Goal: Information Seeking & Learning: Learn about a topic

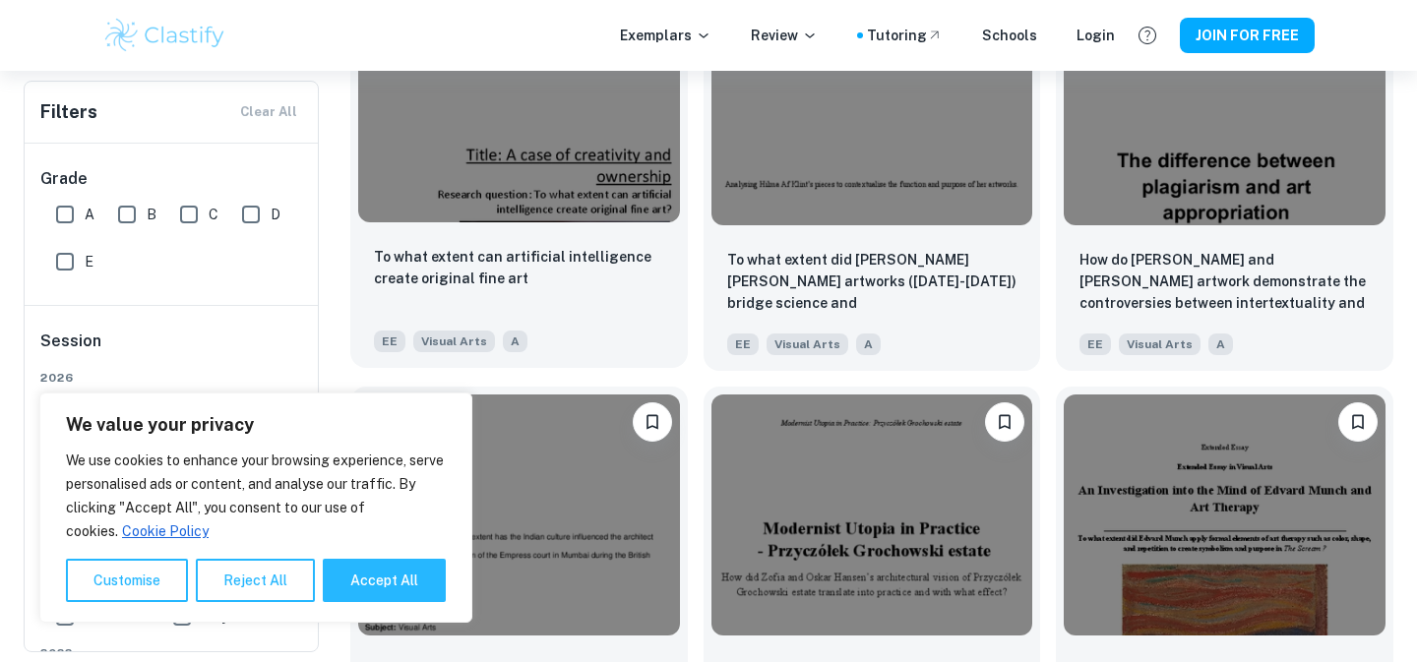
scroll to position [2175, 0]
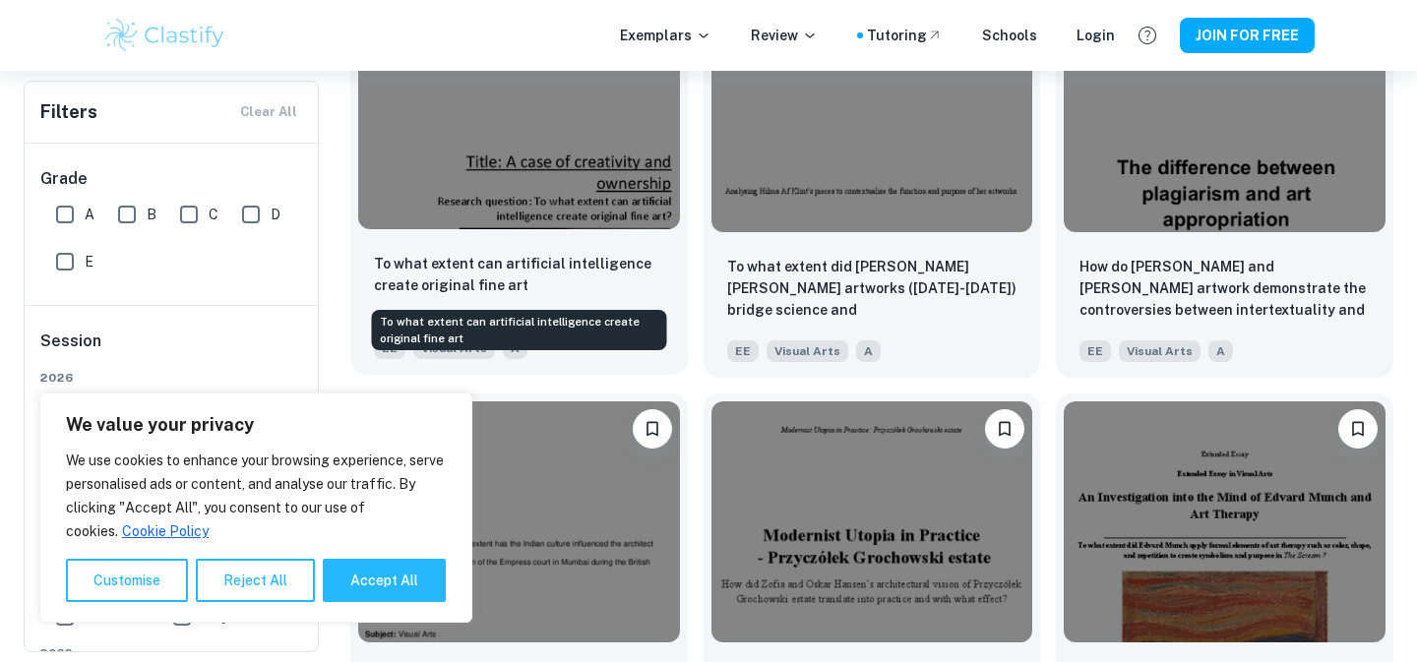
click at [589, 255] on p "To what extent can artificial intelligence create original fine art" at bounding box center [519, 274] width 290 height 43
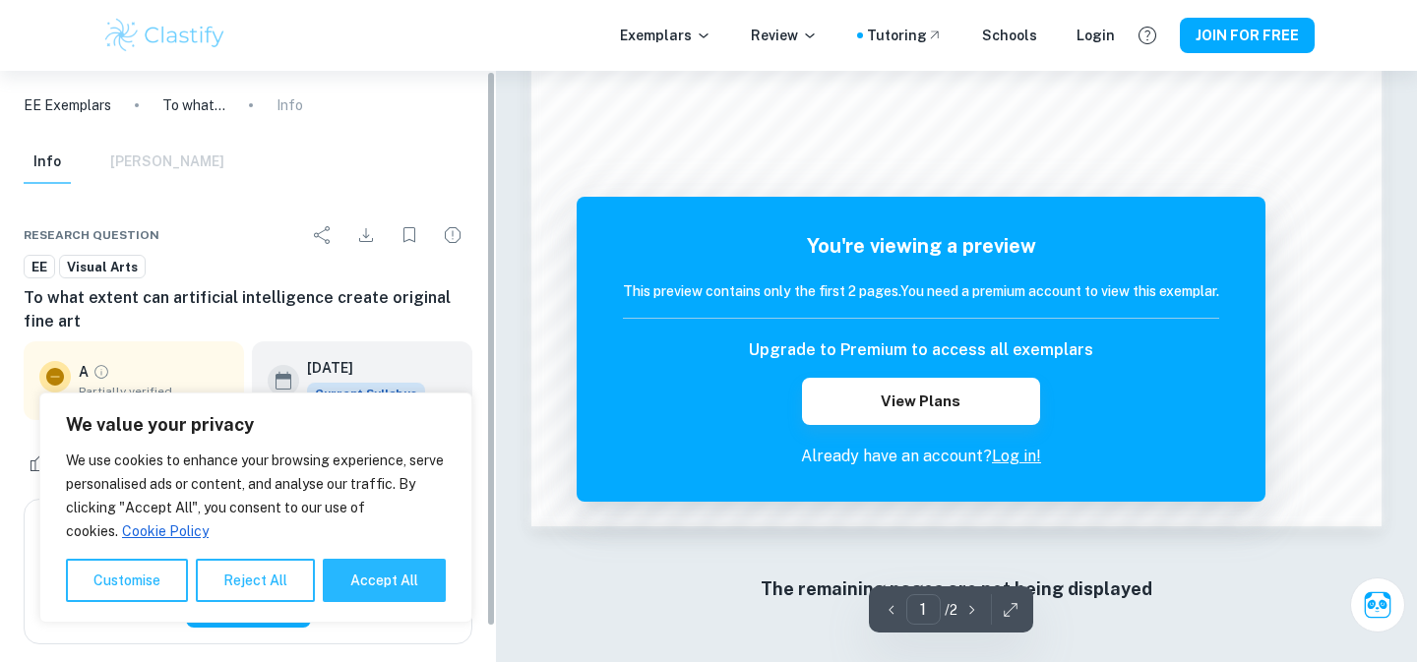
scroll to position [37, 0]
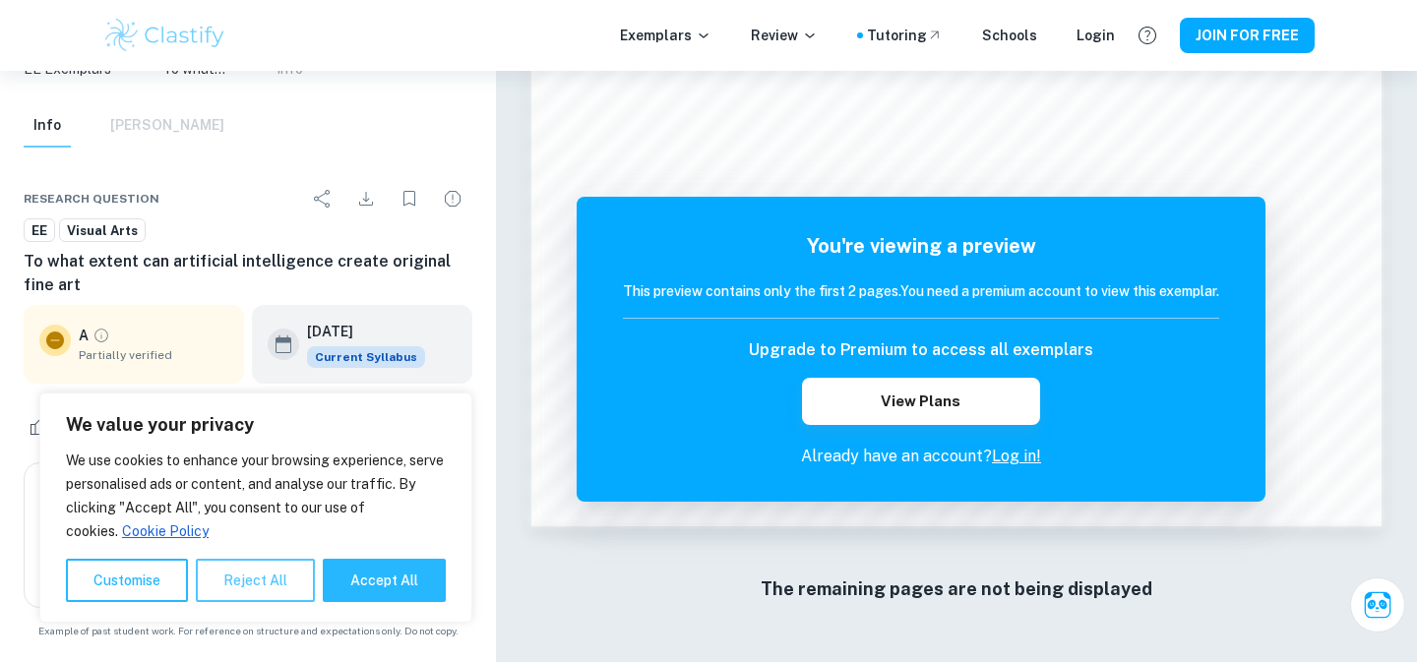
click at [288, 578] on button "Reject All" at bounding box center [255, 580] width 119 height 43
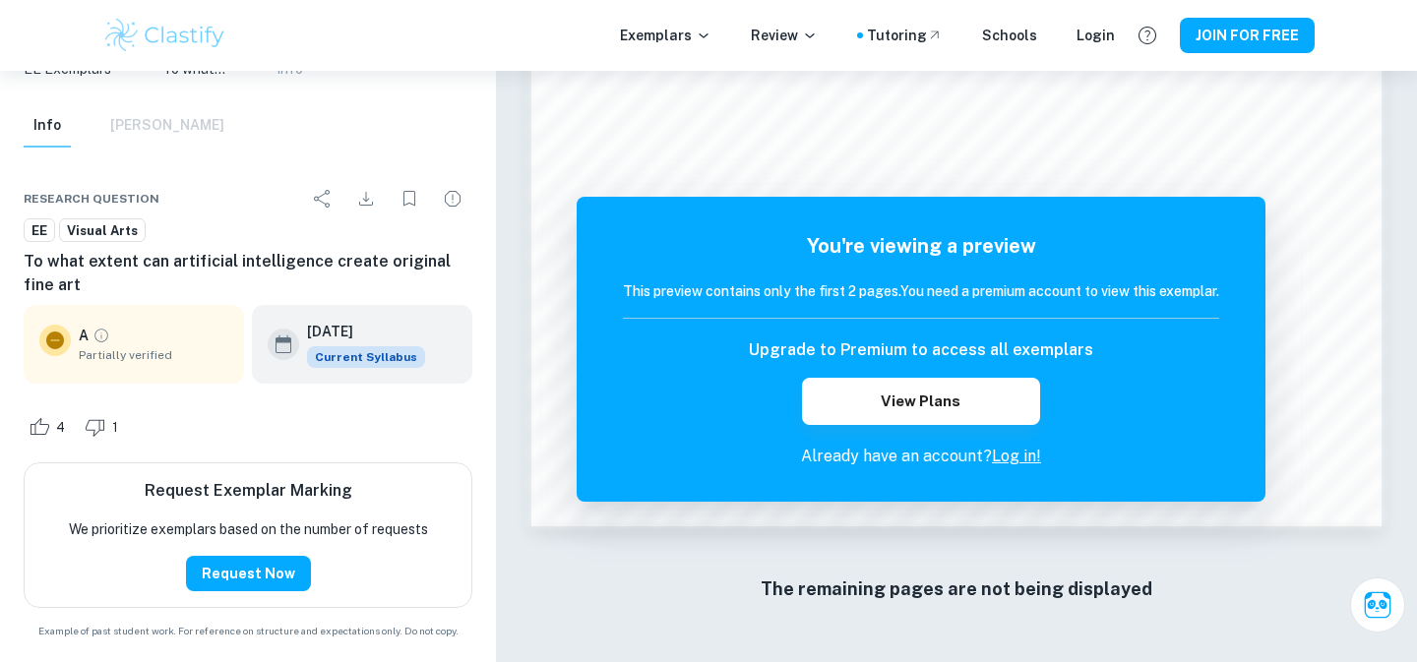
scroll to position [0, 0]
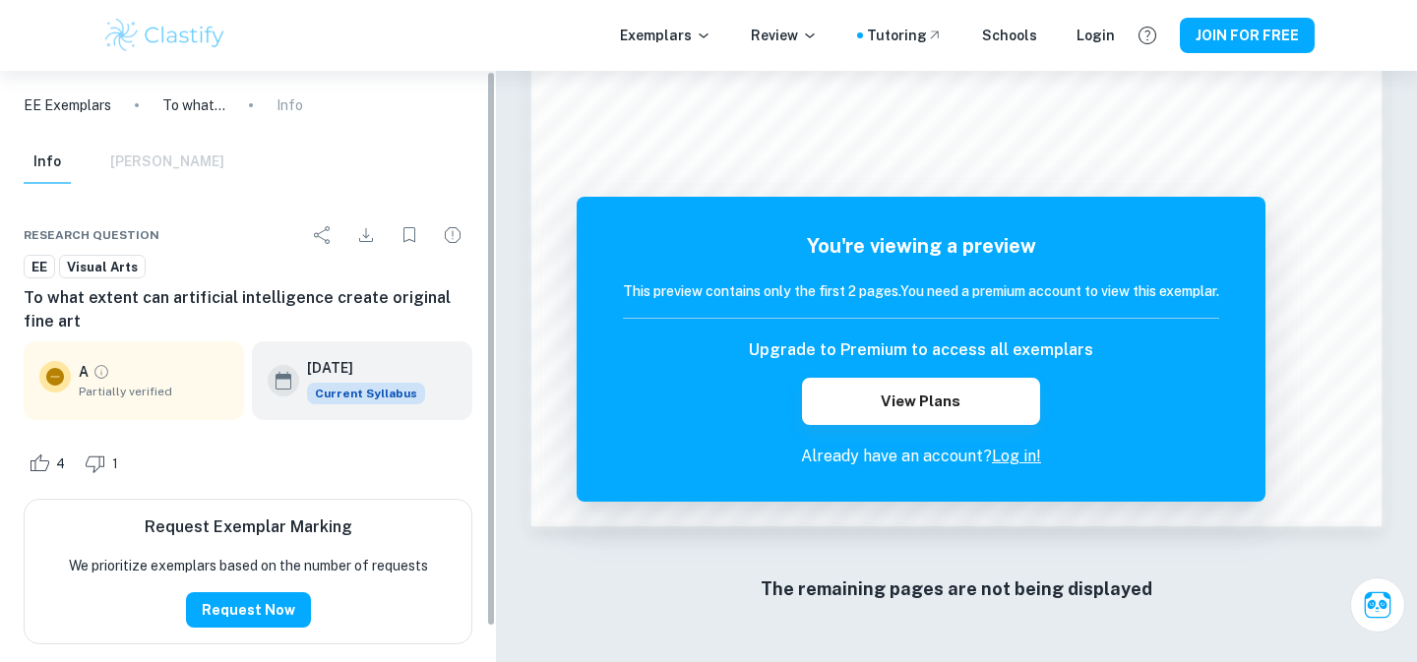
click at [171, 165] on div "Info [PERSON_NAME]" at bounding box center [124, 162] width 201 height 43
click at [166, 151] on div "Info [PERSON_NAME]" at bounding box center [124, 162] width 201 height 43
click at [63, 98] on p "EE Exemplars" at bounding box center [68, 105] width 88 height 22
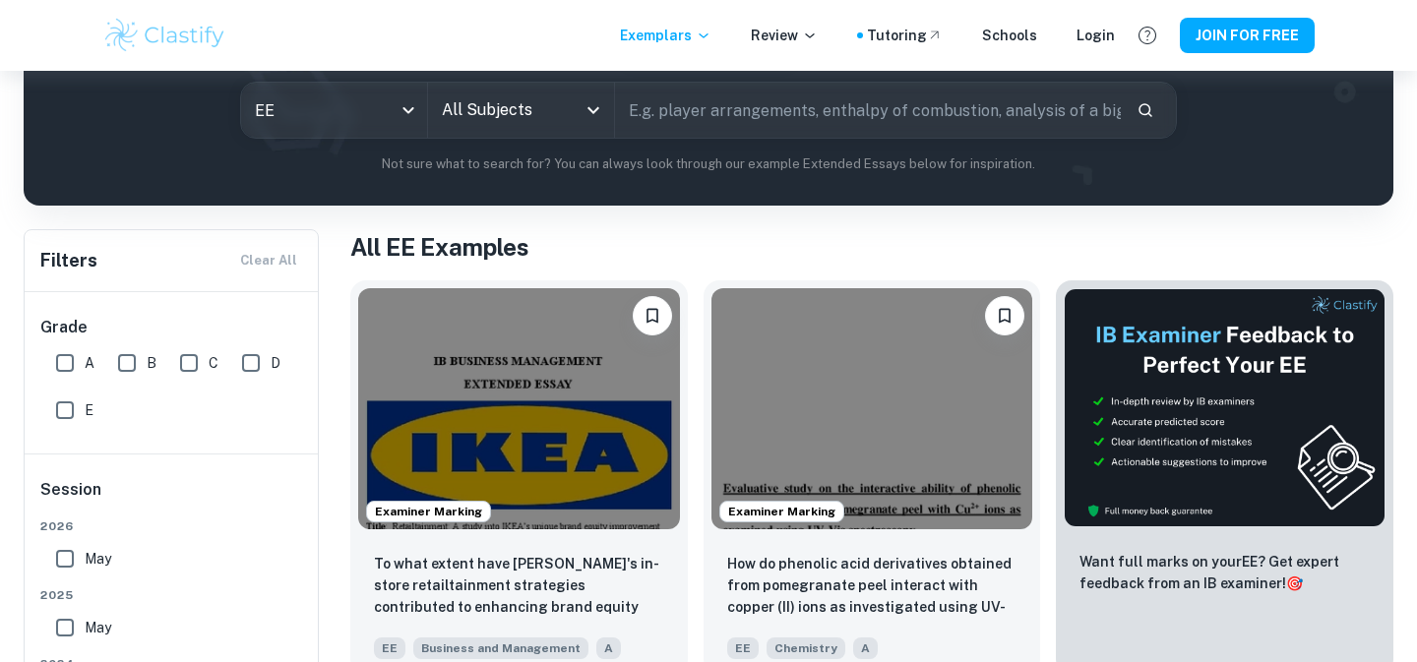
scroll to position [204, 0]
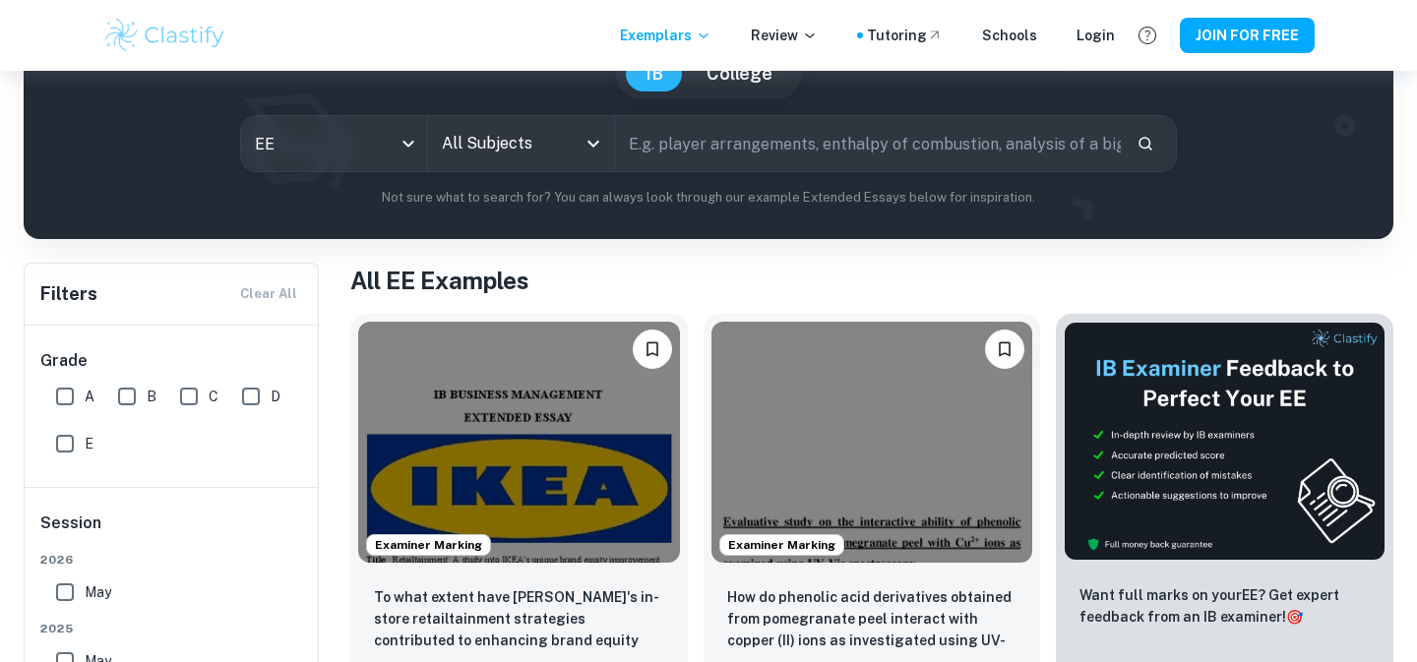
click at [588, 146] on icon "Open" at bounding box center [594, 144] width 24 height 24
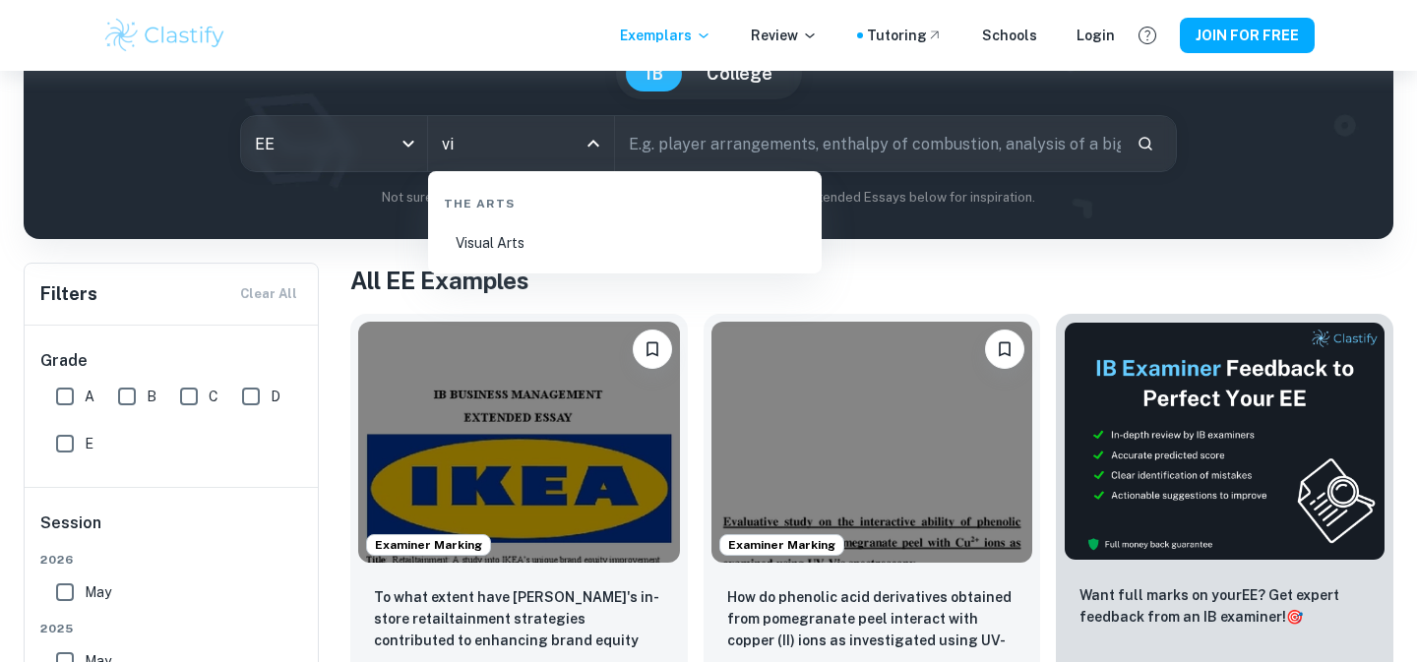
type input "vis"
click at [525, 249] on li "Visual Arts" at bounding box center [625, 242] width 378 height 45
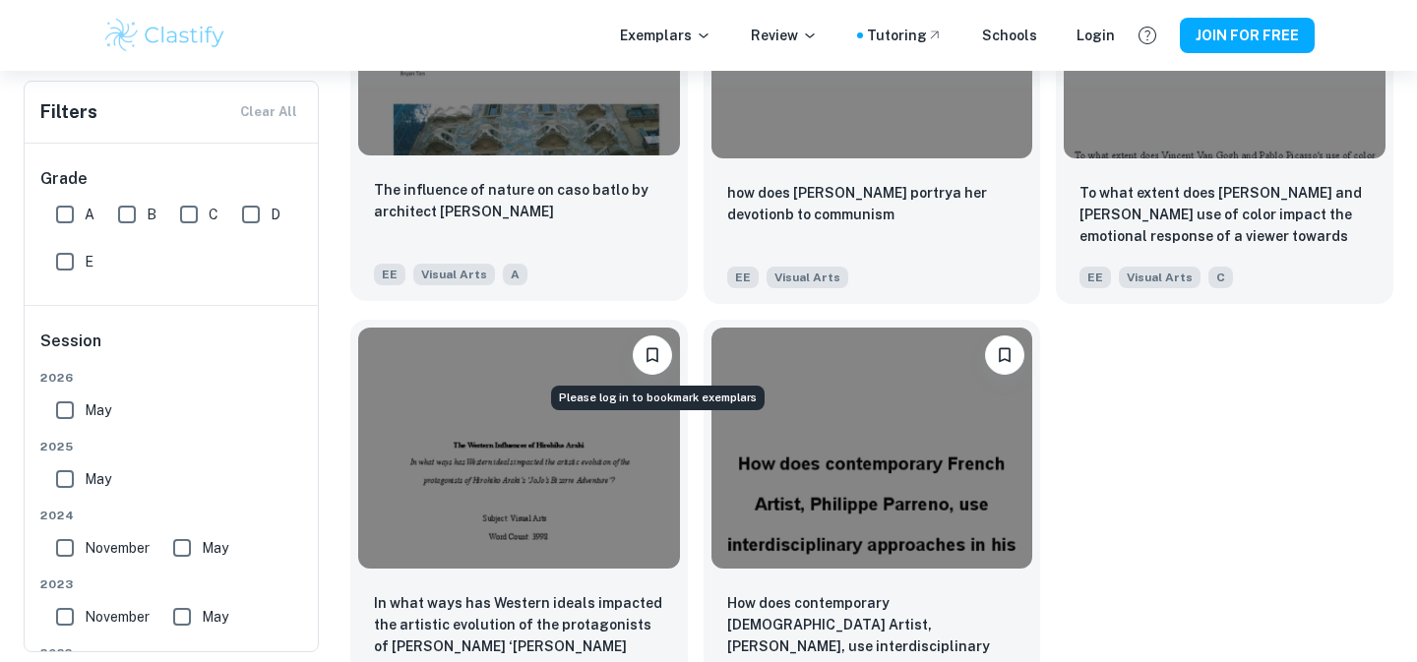
scroll to position [3943, 0]
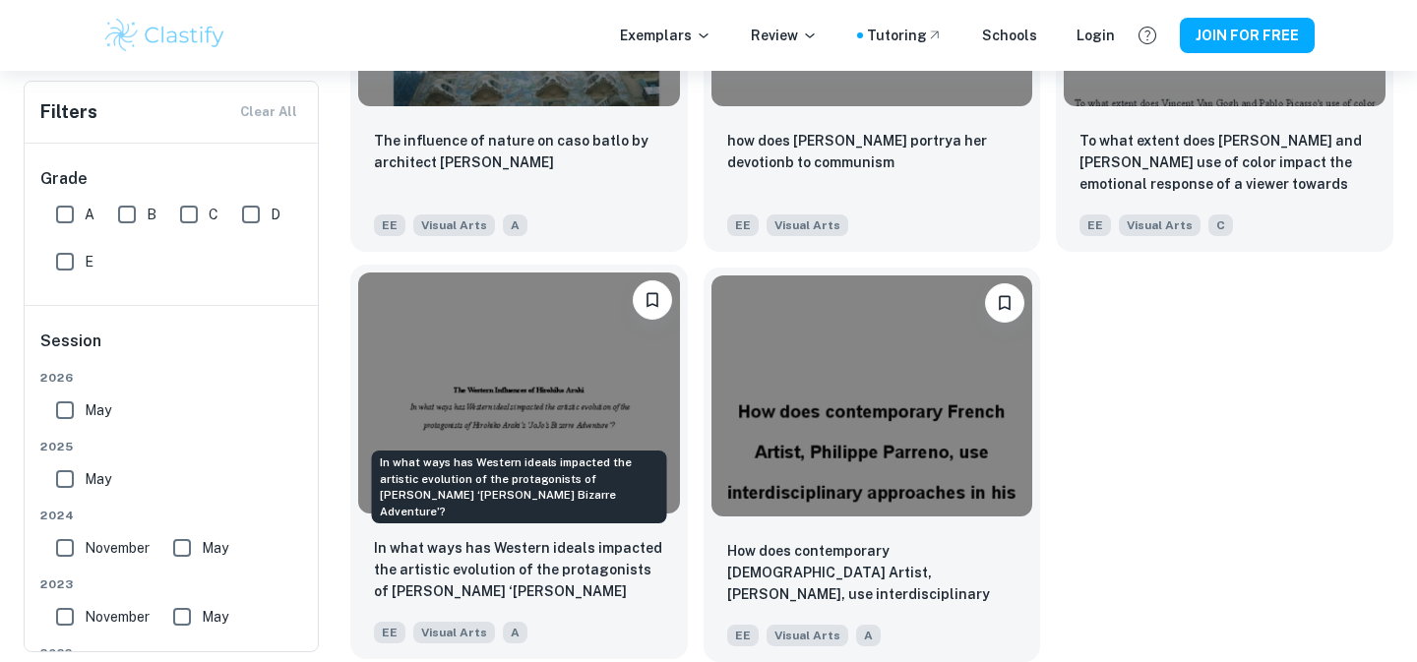
click at [582, 581] on p "In what ways has Western ideals impacted the artistic evolution of the protagon…" at bounding box center [519, 570] width 290 height 67
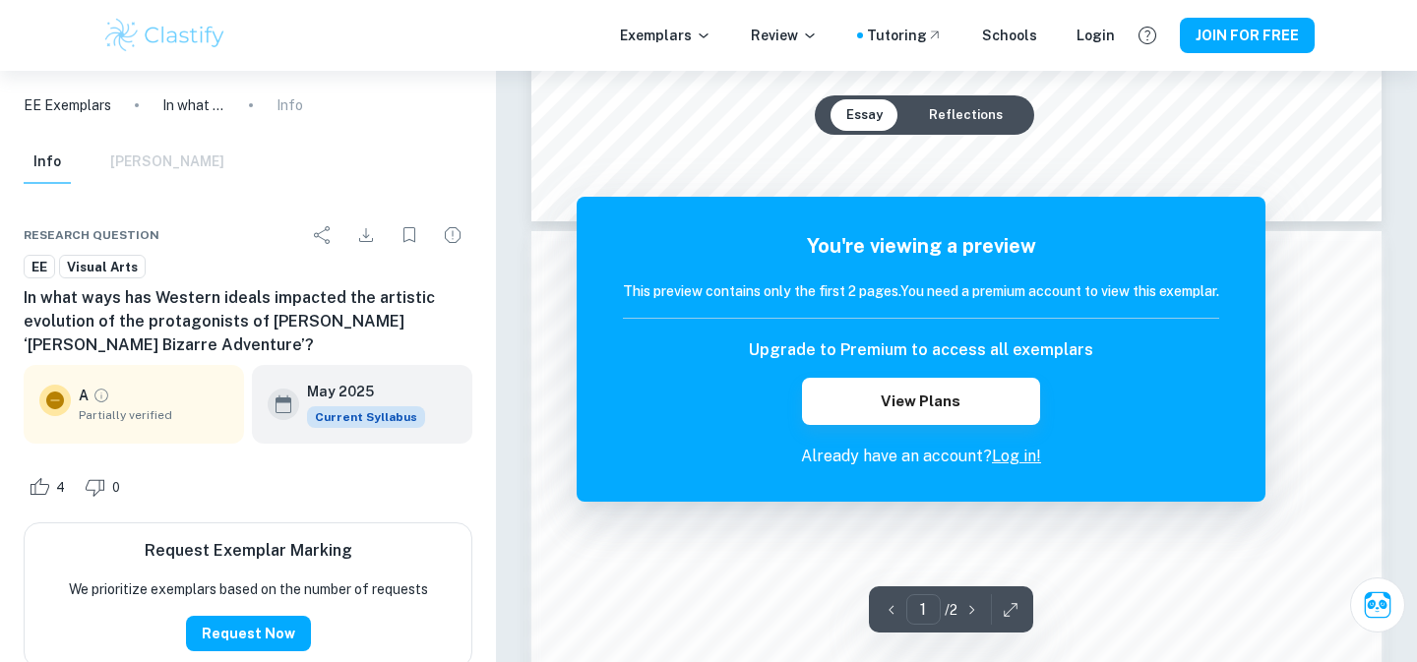
scroll to position [959, 0]
